Goal: Information Seeking & Learning: Learn about a topic

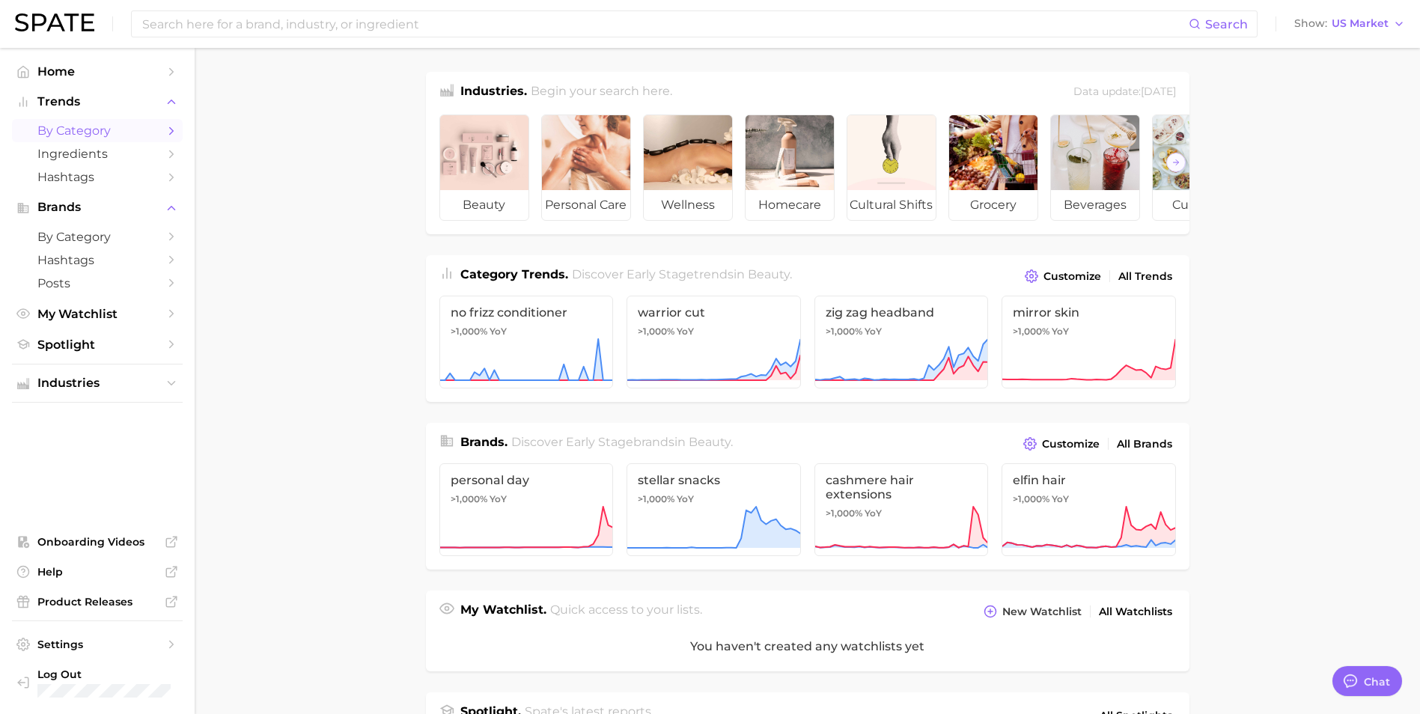
click at [109, 127] on span "by Category" at bounding box center [97, 130] width 120 height 14
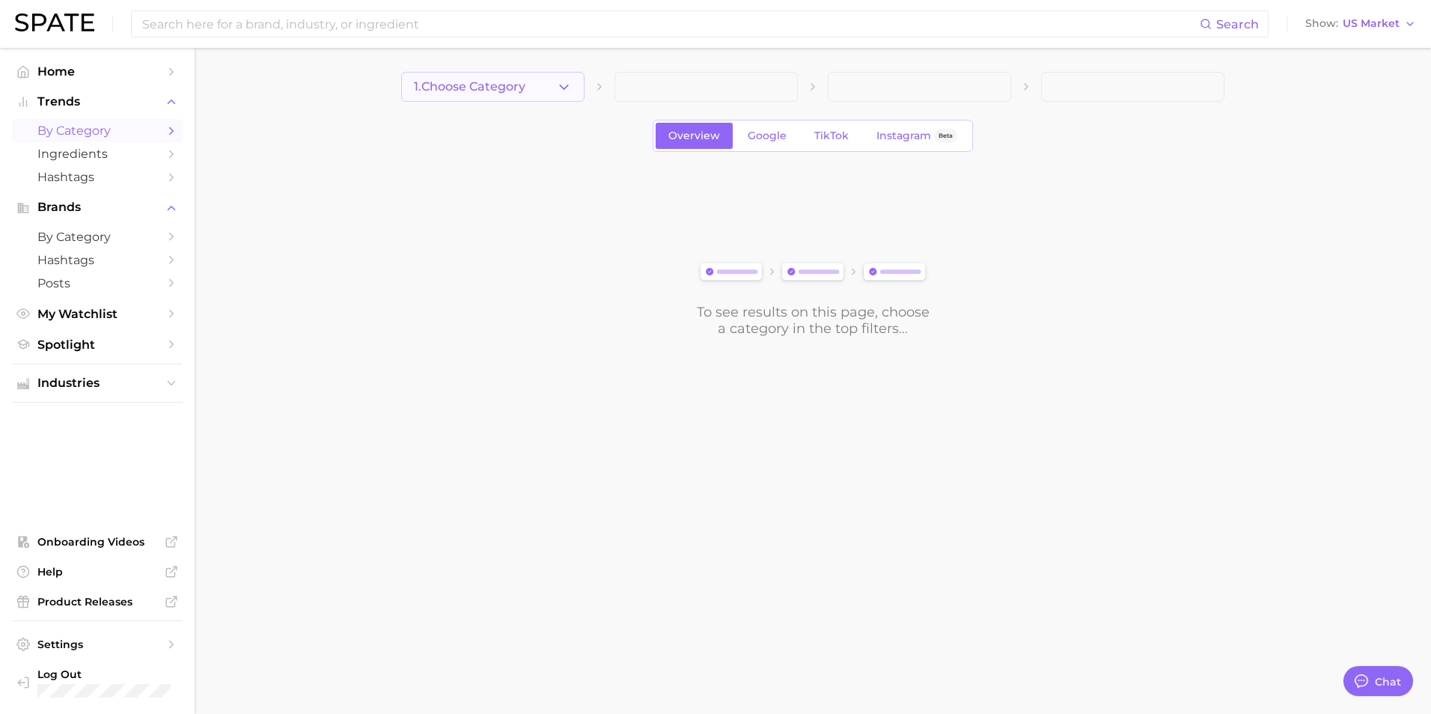
click at [561, 88] on icon "button" at bounding box center [564, 87] width 16 height 16
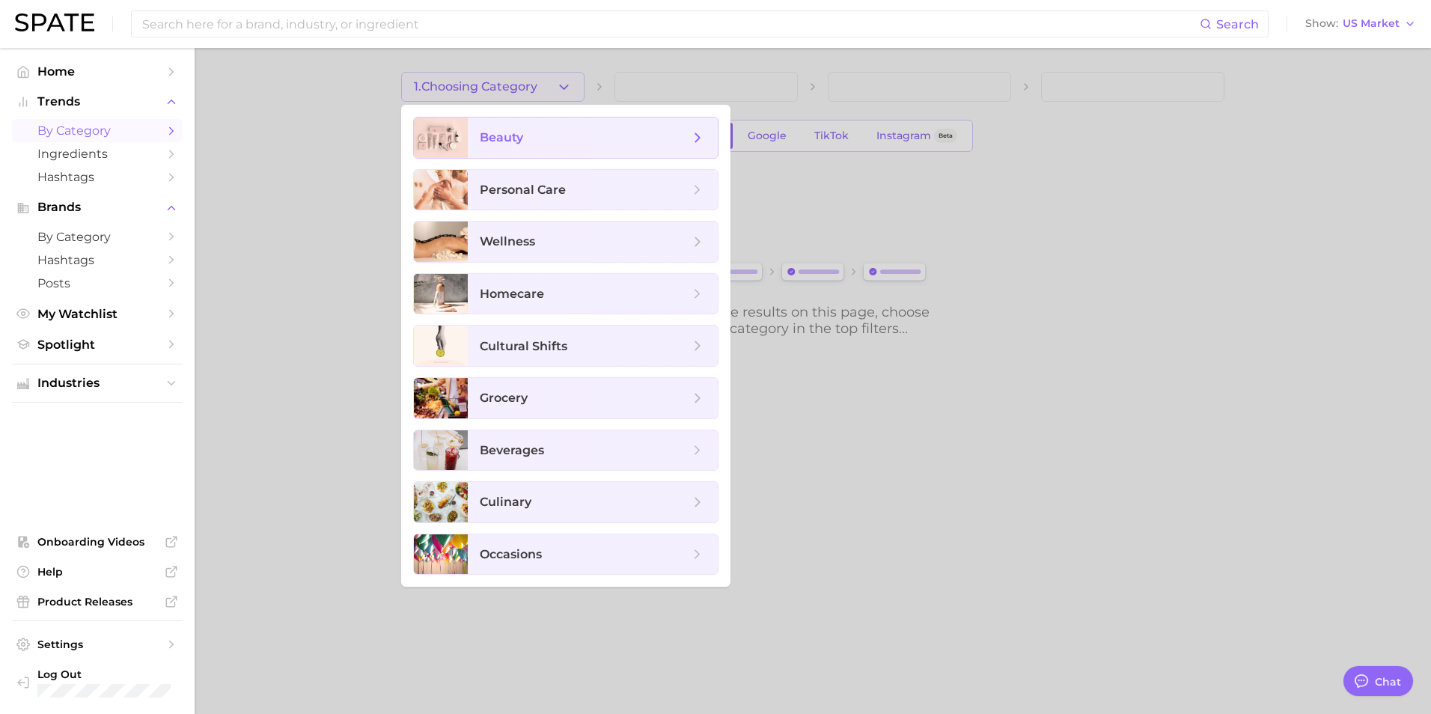
click at [583, 144] on span "beauty" at bounding box center [585, 137] width 210 height 16
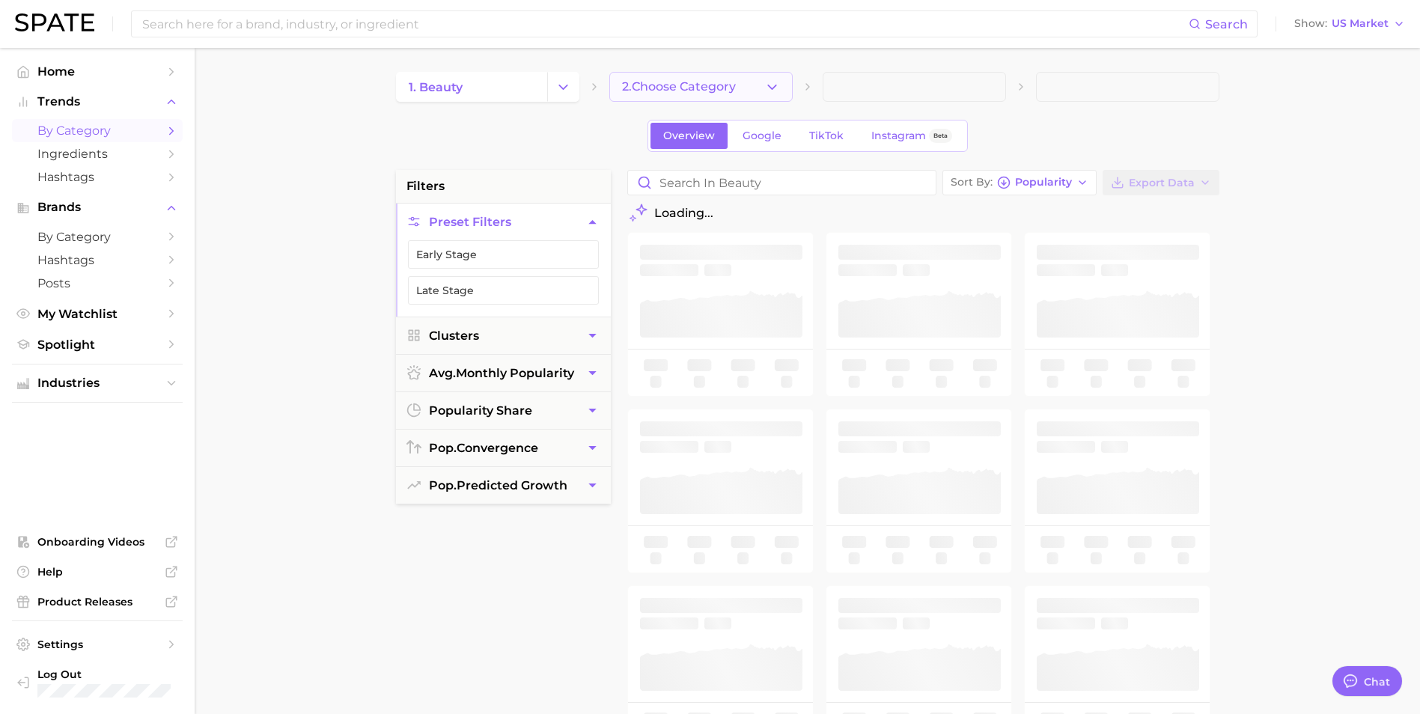
click at [739, 95] on button "2. Choose Category" at bounding box center [700, 87] width 183 height 30
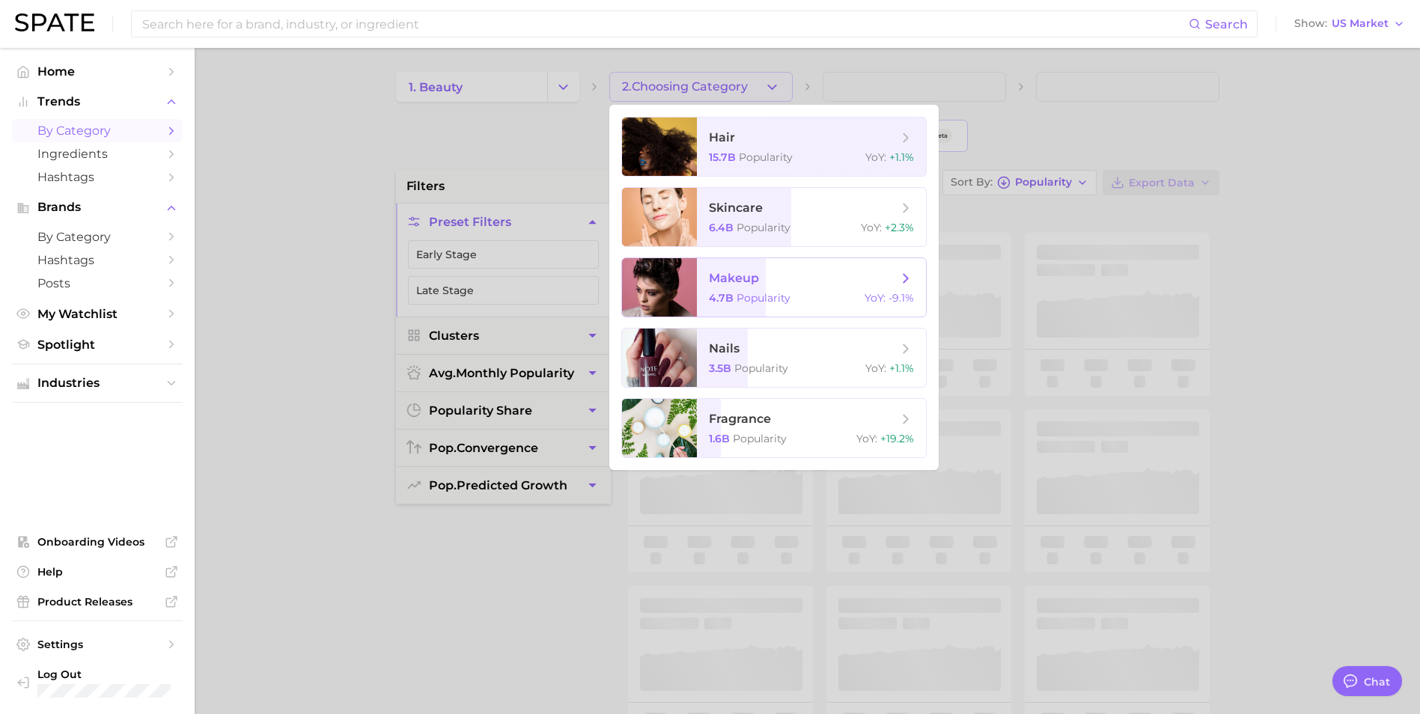
click at [770, 285] on span "makeup" at bounding box center [803, 278] width 189 height 16
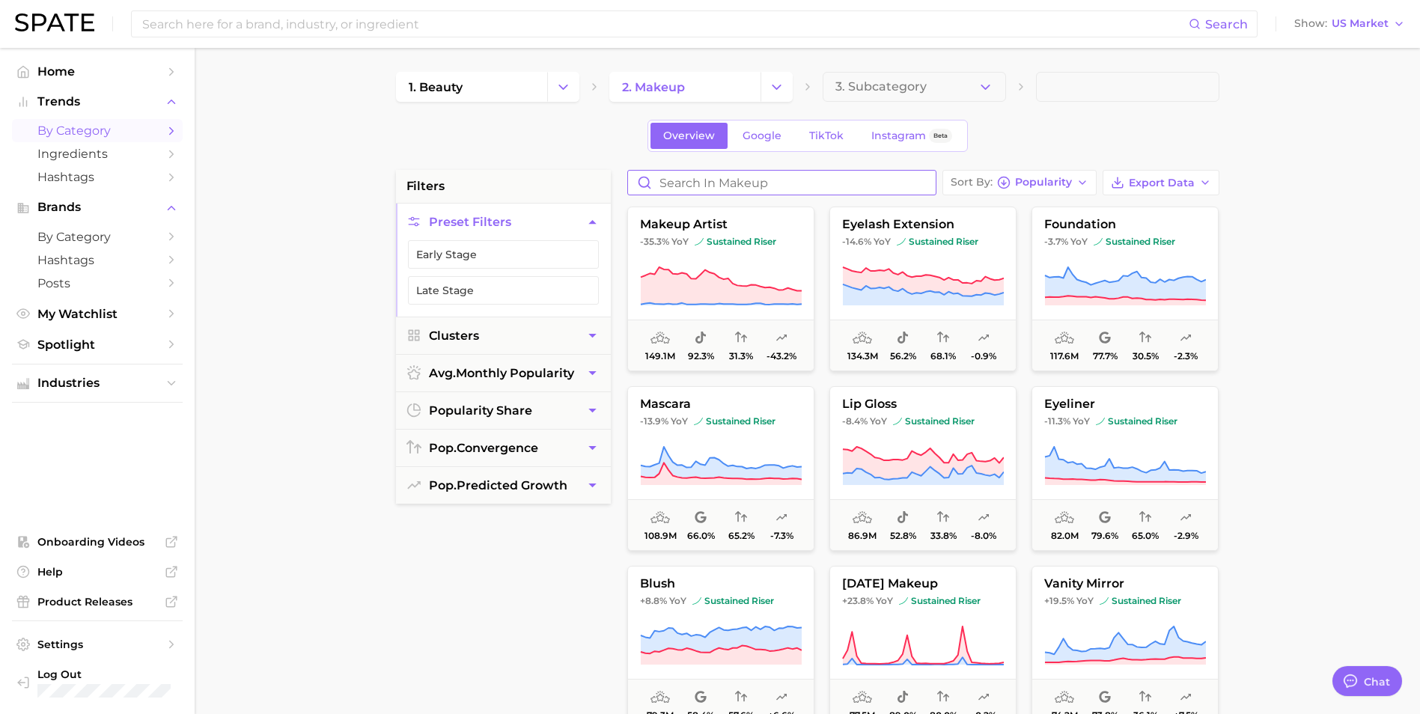
click at [790, 180] on input "Search in makeup" at bounding box center [782, 183] width 308 height 24
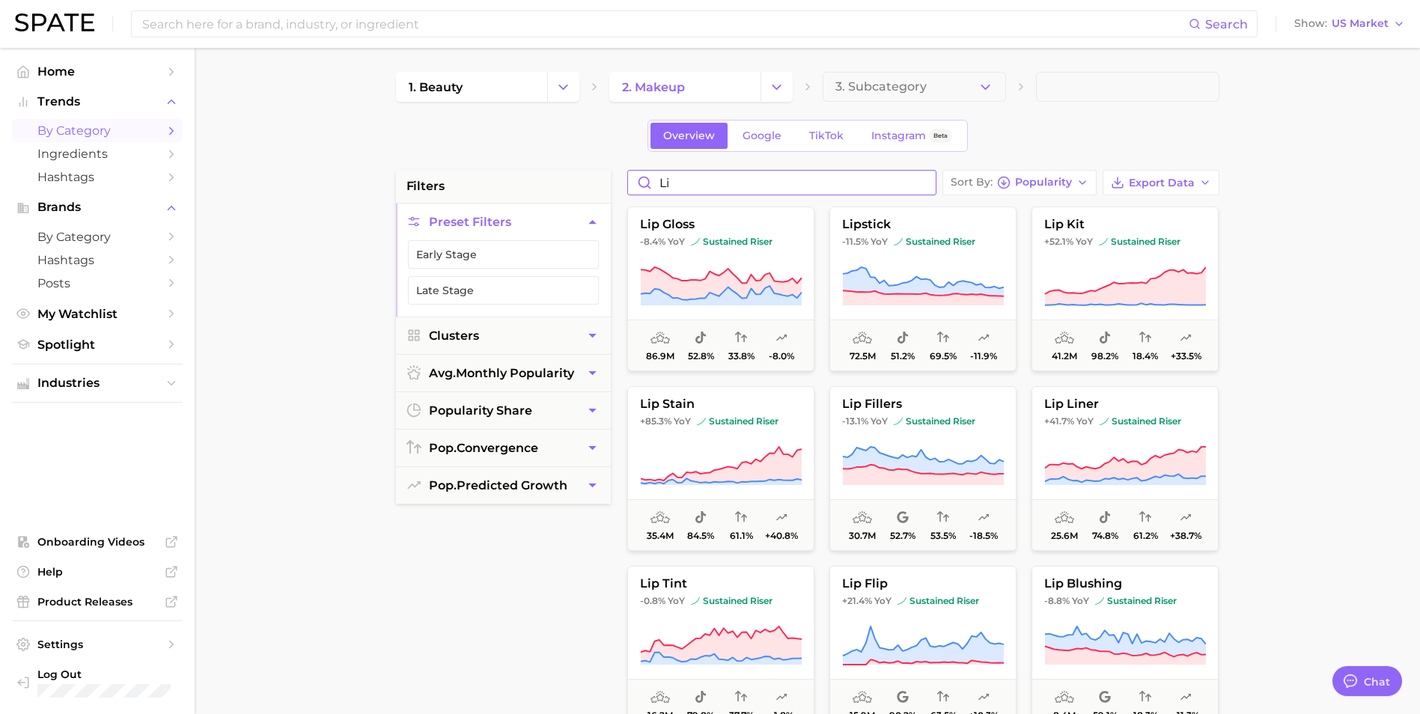
type input "l"
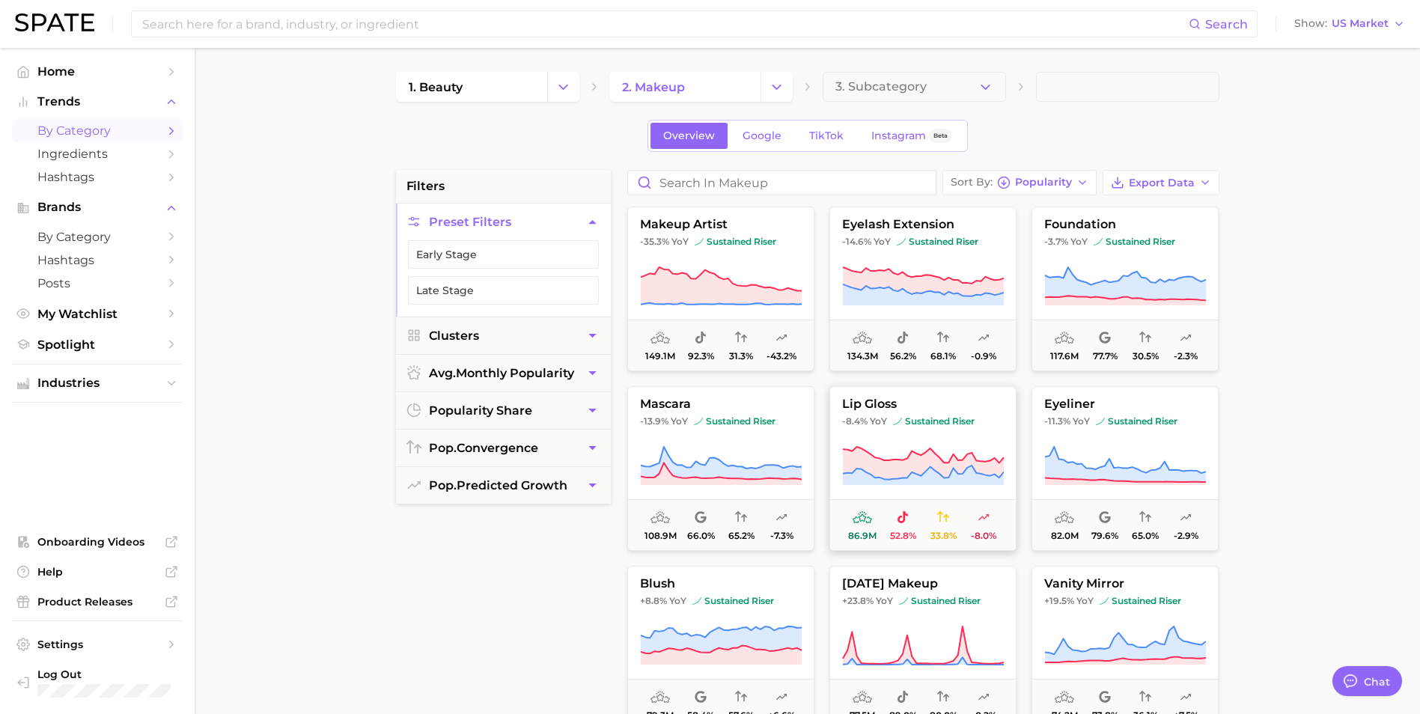
click at [896, 432] on button "lip gloss -8.4% YoY sustained riser 86.9m 52.8% 33.8% -8.0%" at bounding box center [922, 468] width 187 height 165
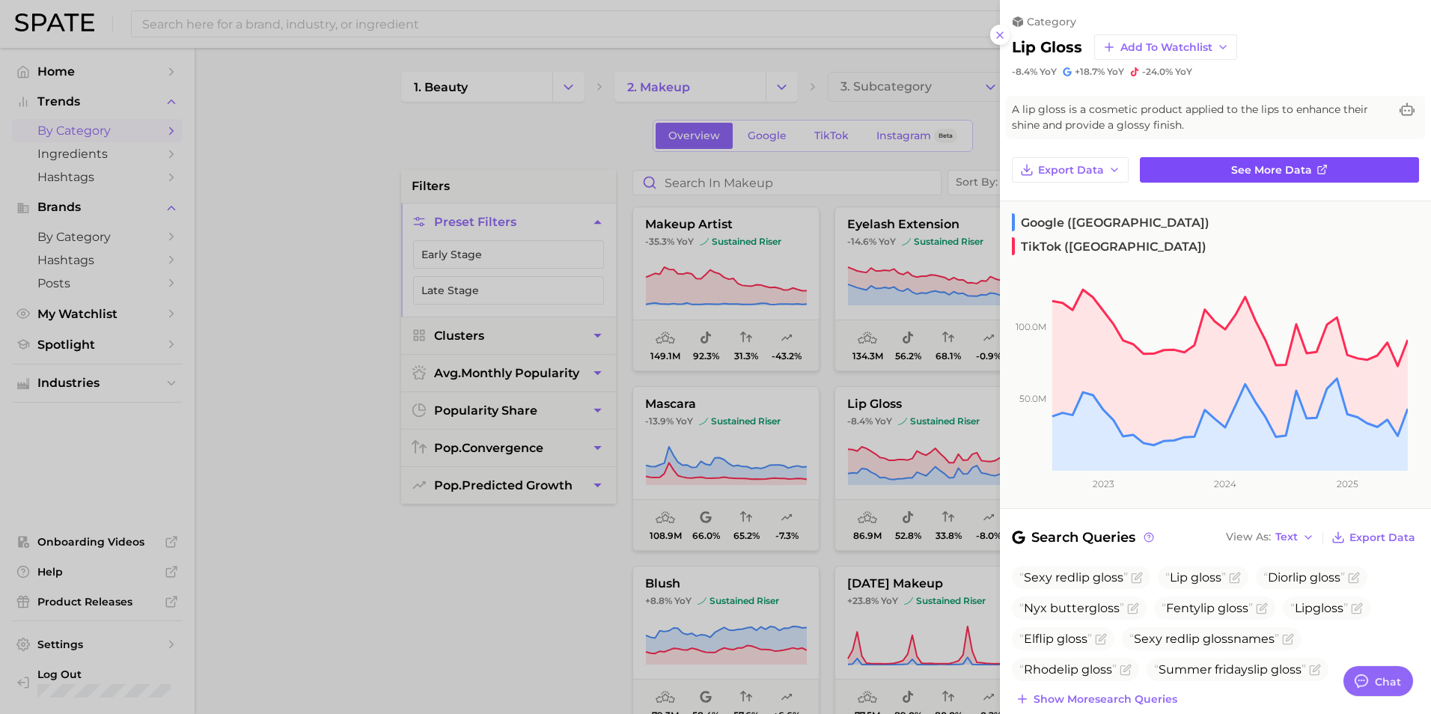
click at [1208, 166] on link "See more data" at bounding box center [1279, 169] width 279 height 25
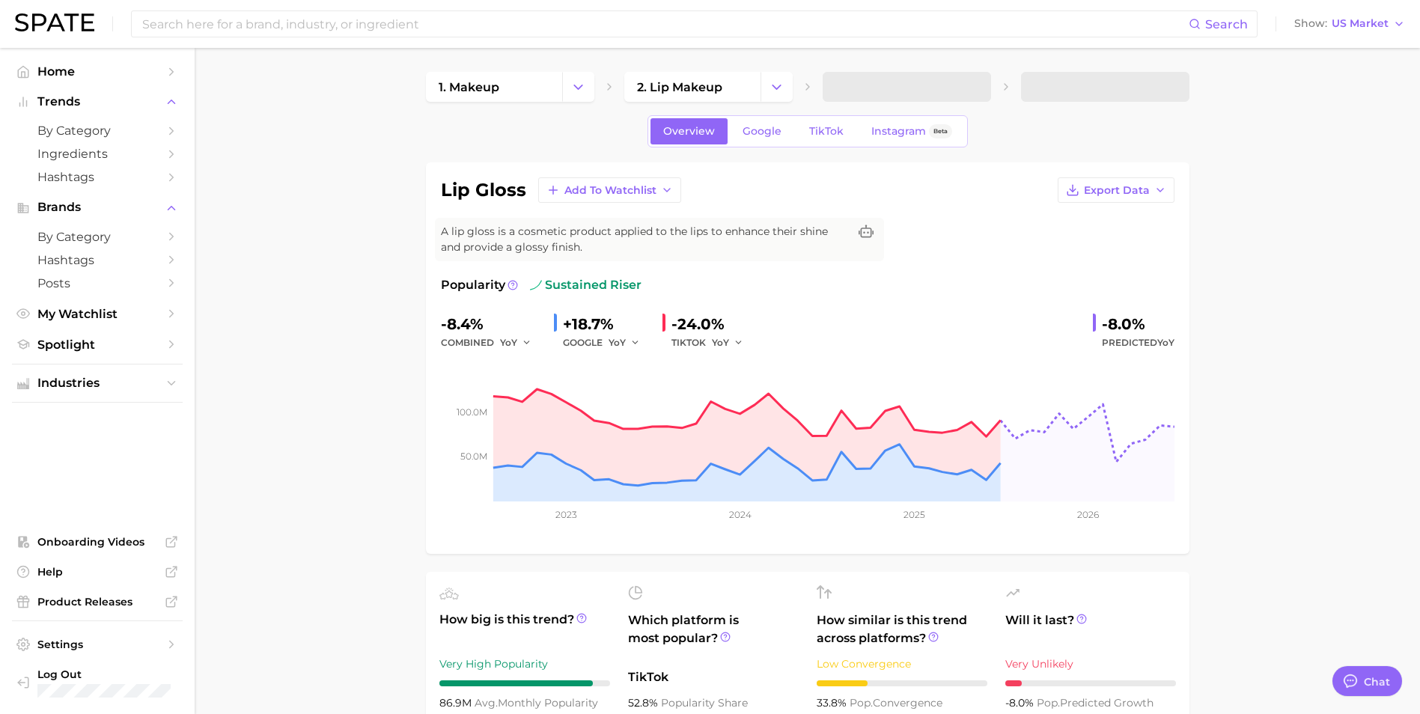
type textarea "x"
